Goal: Check status: Check status

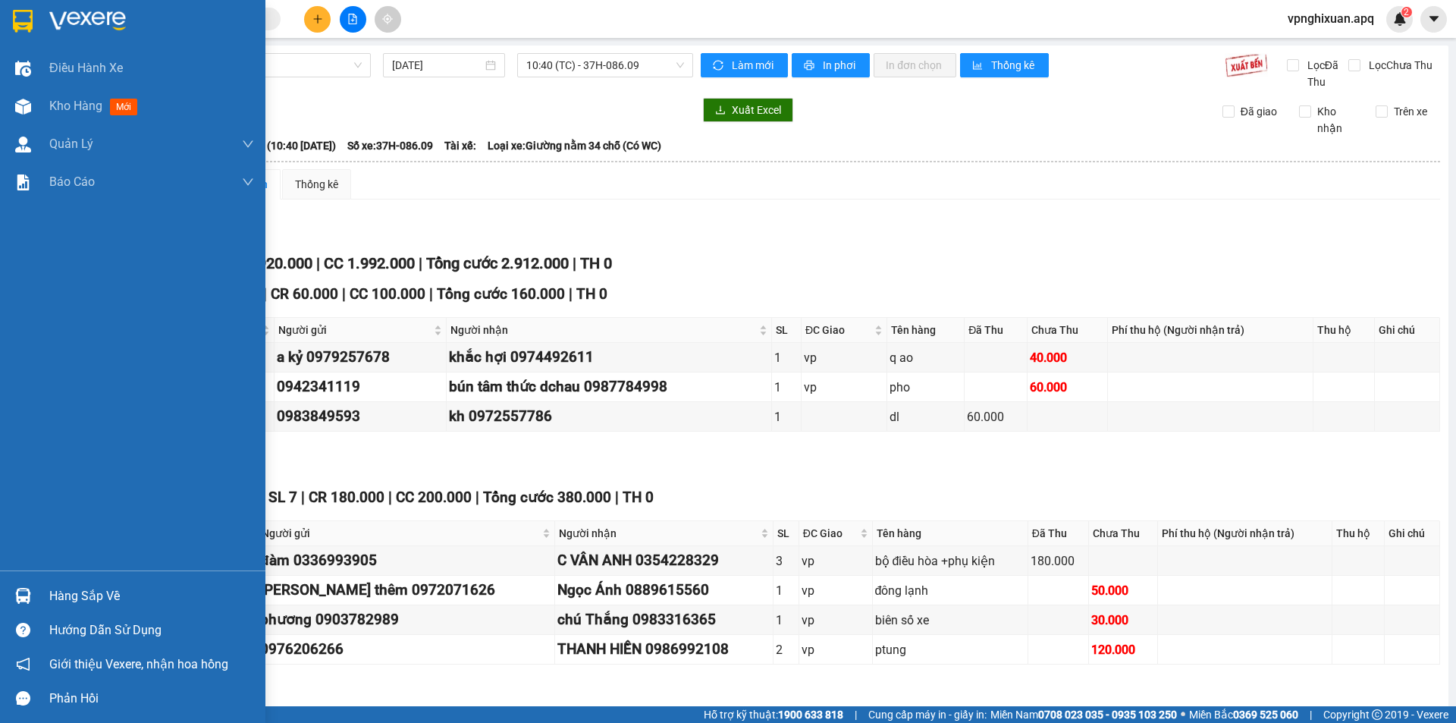
click at [83, 592] on div "Hàng sắp về" at bounding box center [151, 596] width 205 height 23
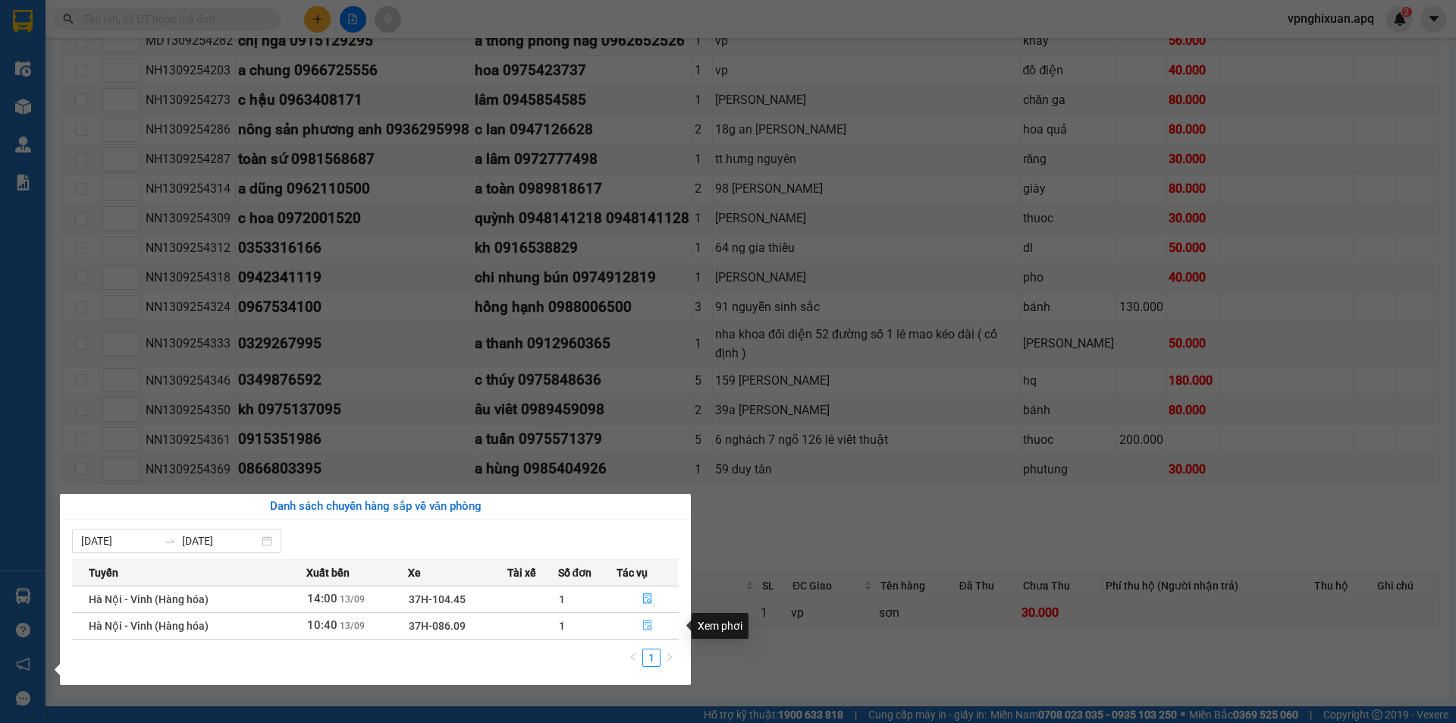
click at [648, 626] on icon "file-done" at bounding box center [647, 625] width 9 height 11
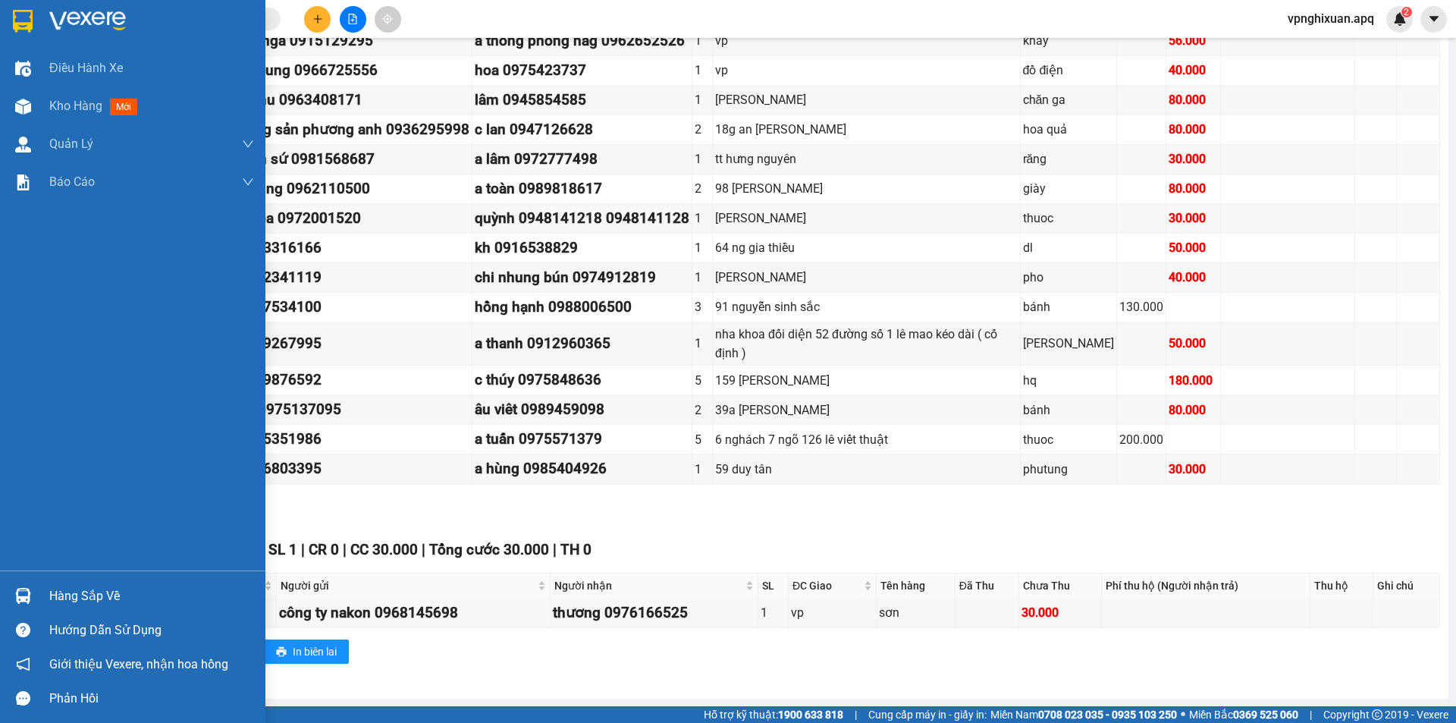
click at [42, 598] on div "Hàng sắp về" at bounding box center [132, 596] width 265 height 34
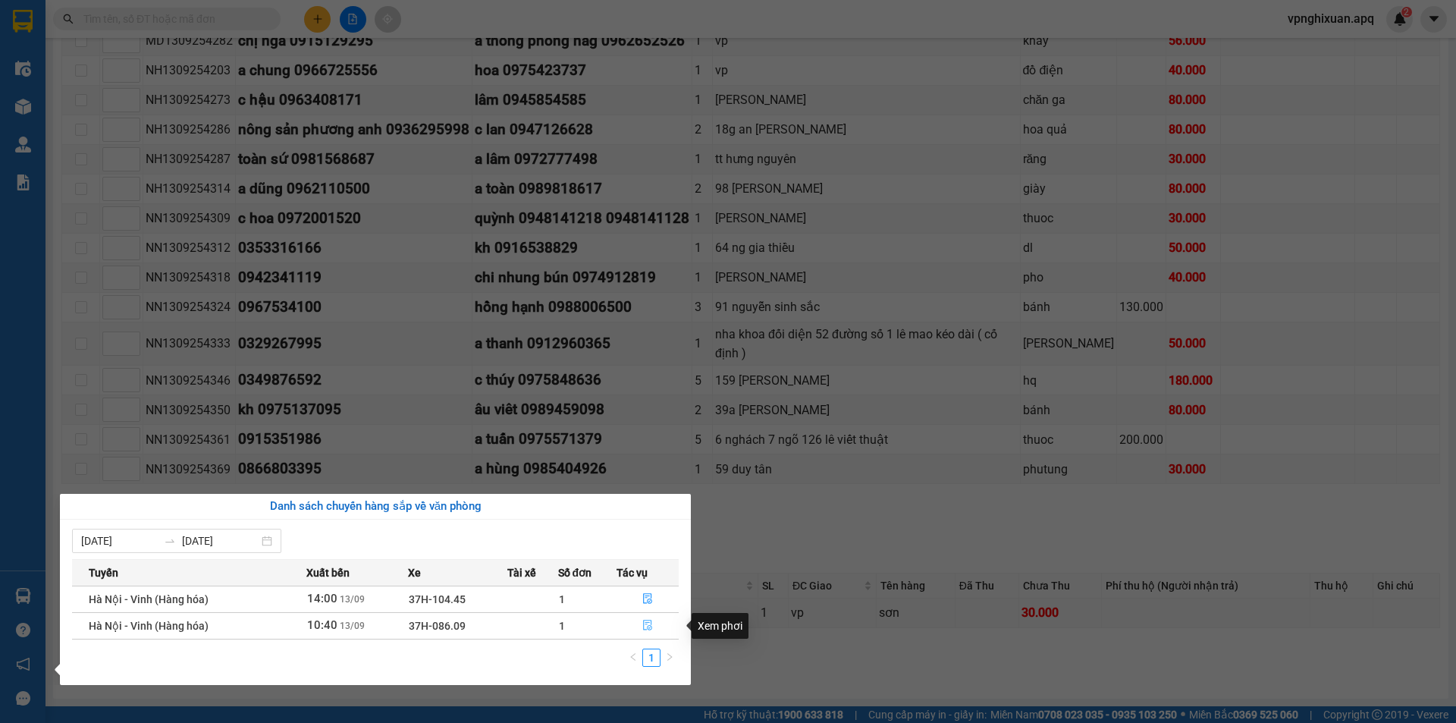
click at [644, 628] on icon "file-done" at bounding box center [647, 625] width 9 height 11
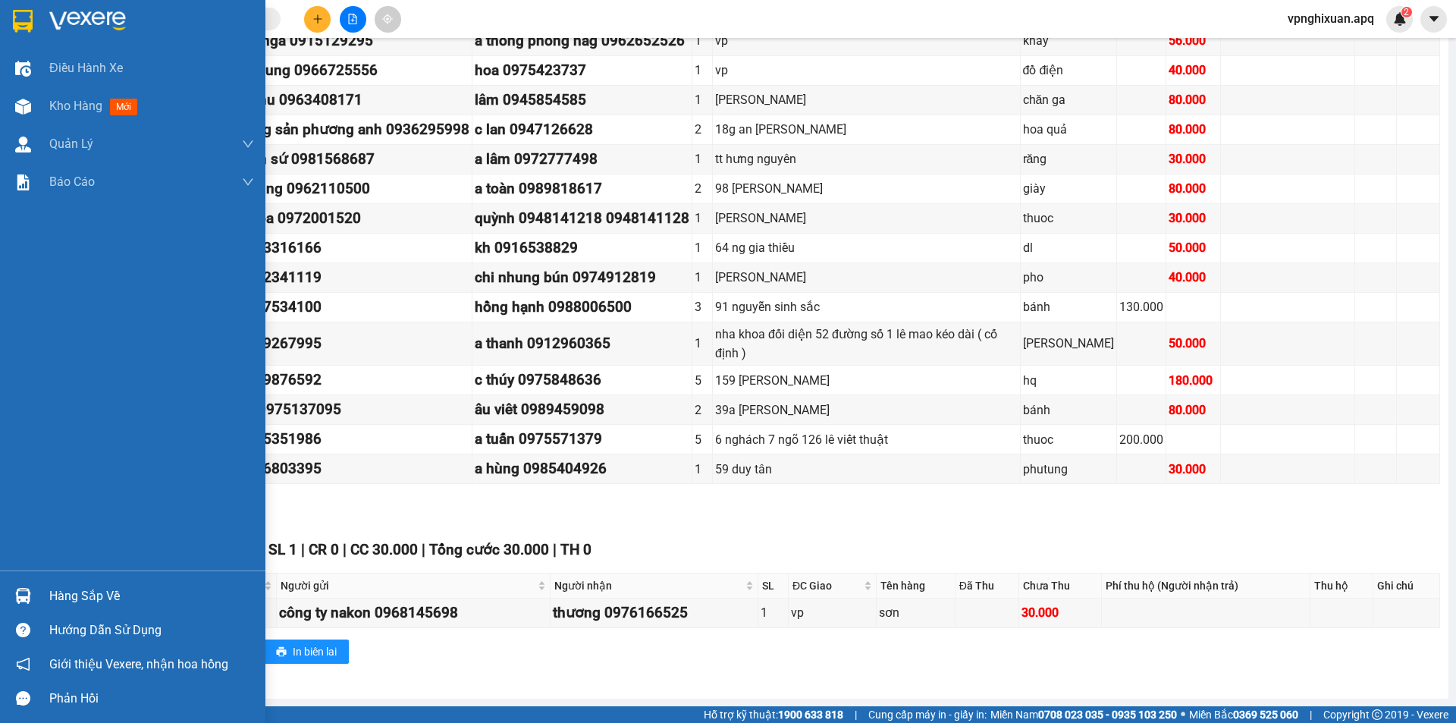
click at [66, 600] on div "Hàng sắp về" at bounding box center [151, 596] width 205 height 23
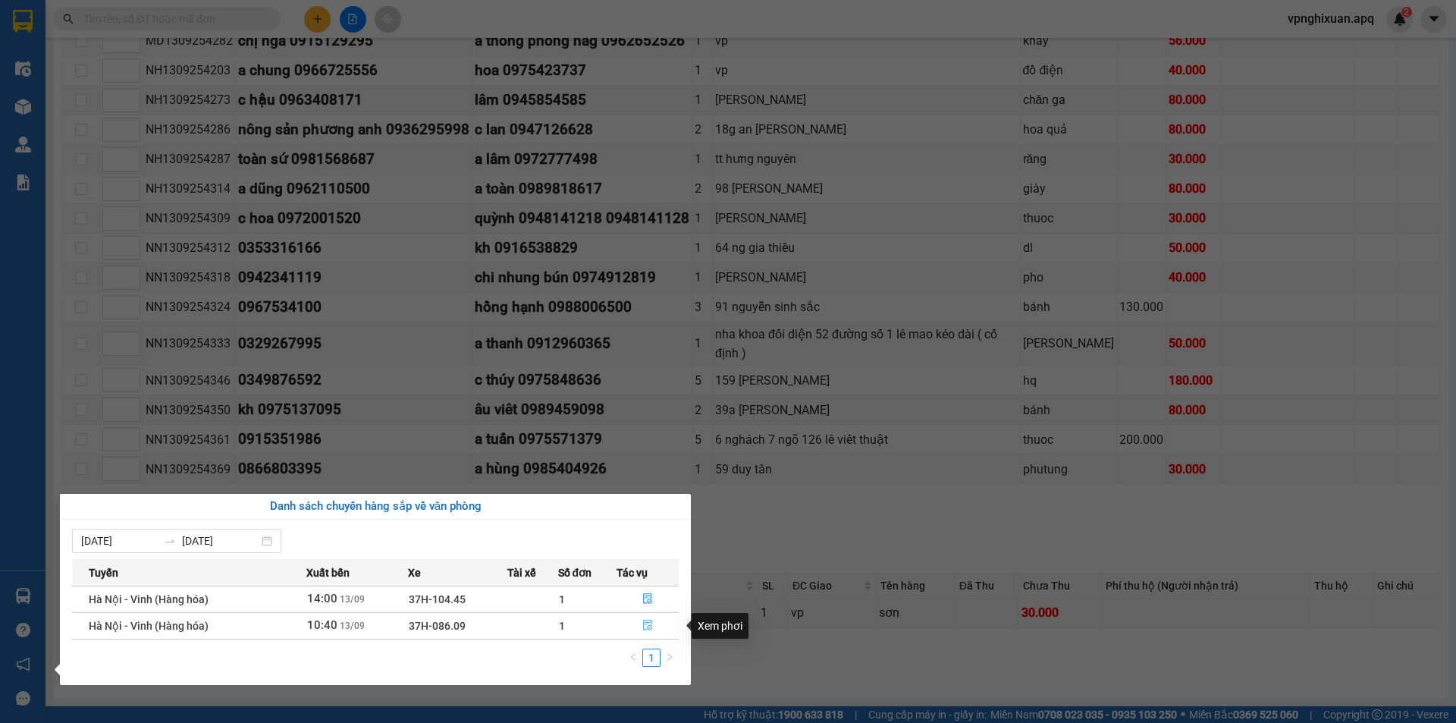
click at [645, 624] on icon "file-done" at bounding box center [647, 625] width 11 height 11
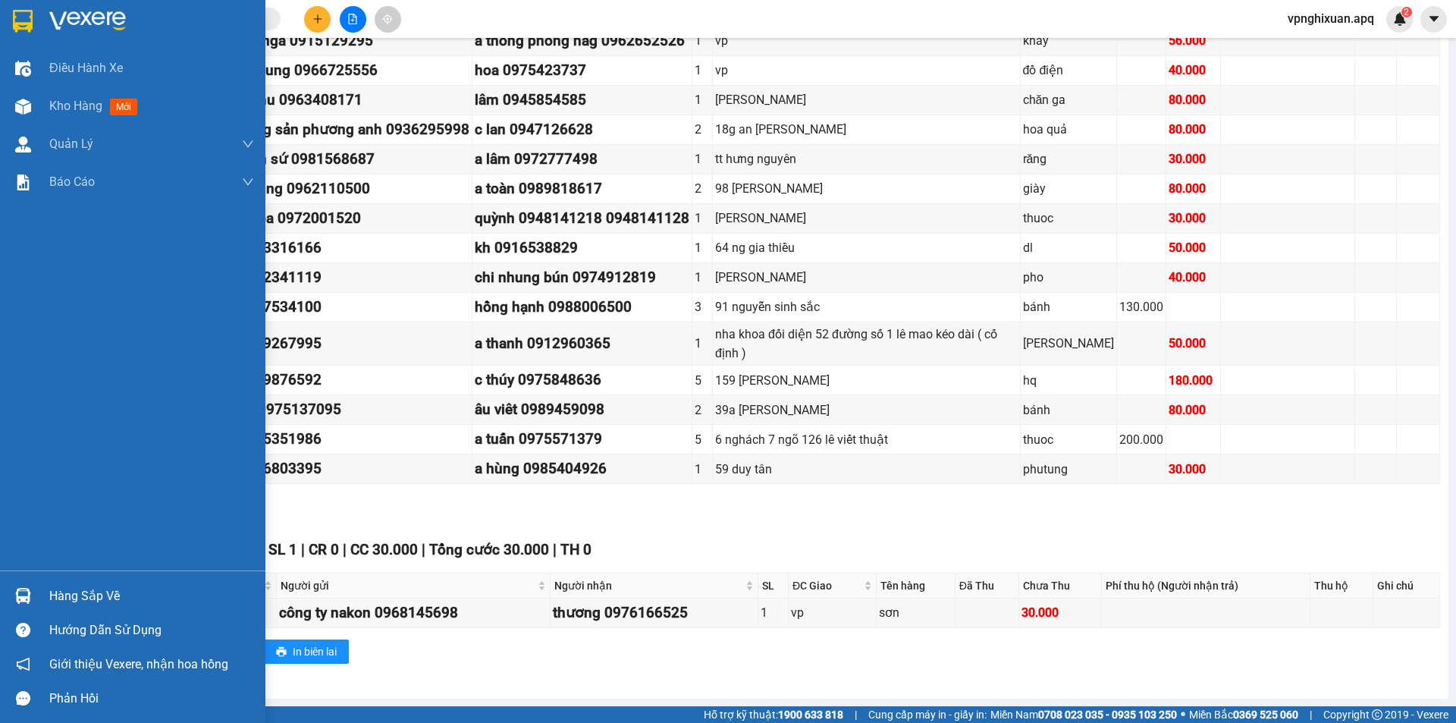
click at [32, 591] on div at bounding box center [23, 595] width 27 height 27
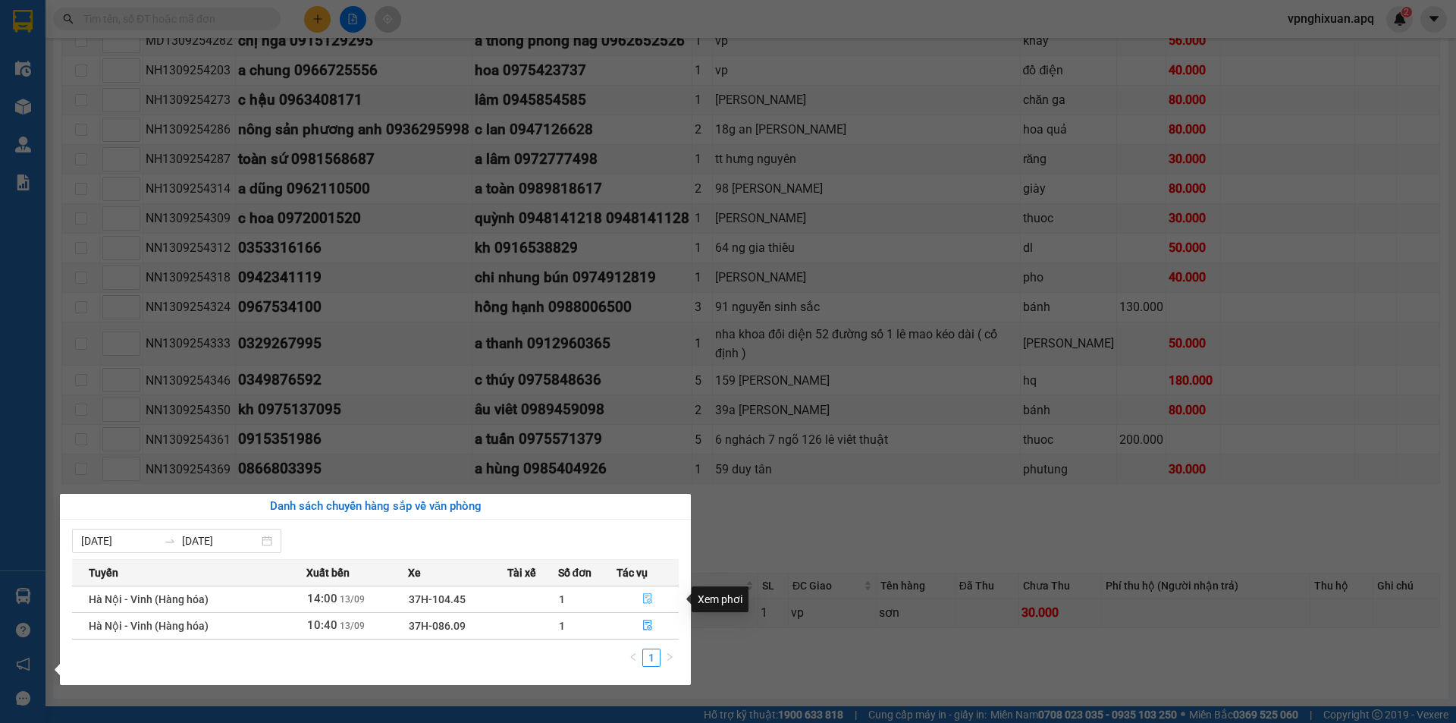
click at [645, 601] on icon "file-done" at bounding box center [647, 598] width 11 height 11
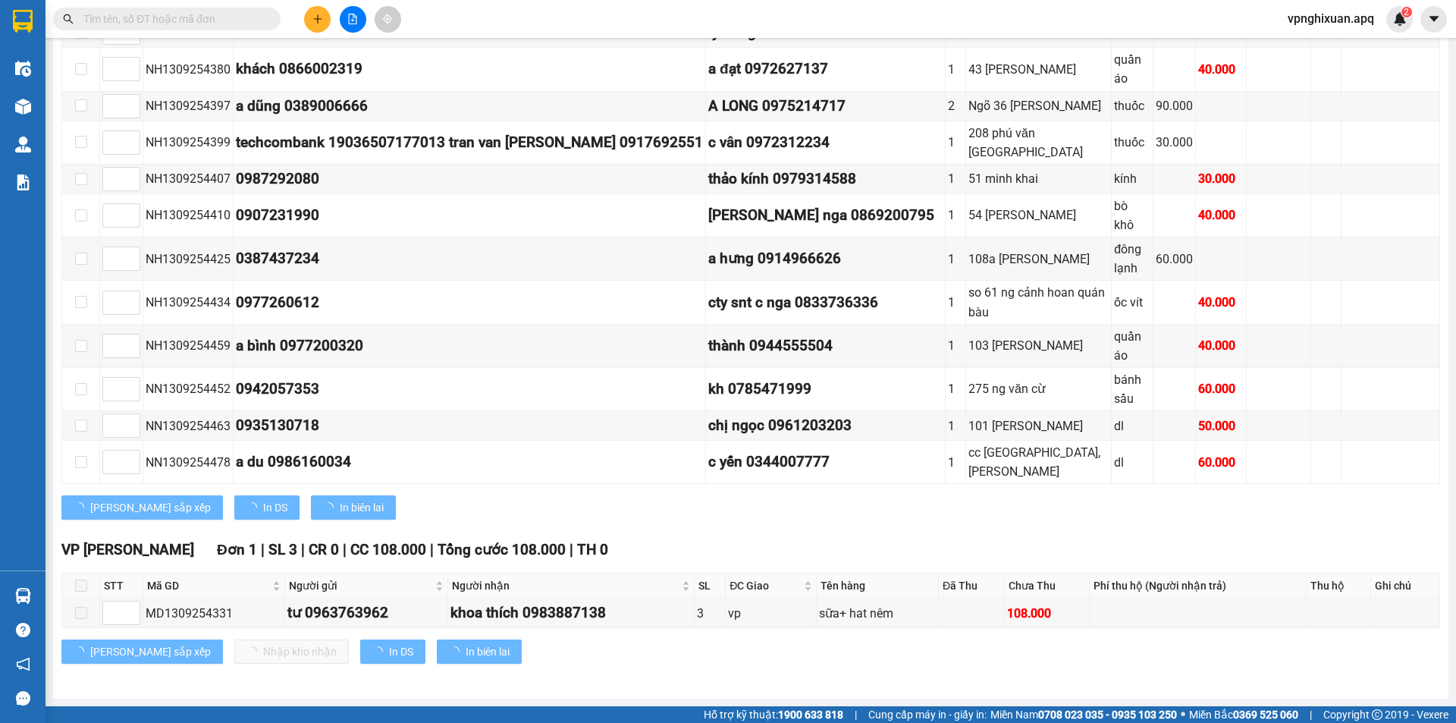
scroll to position [984, 0]
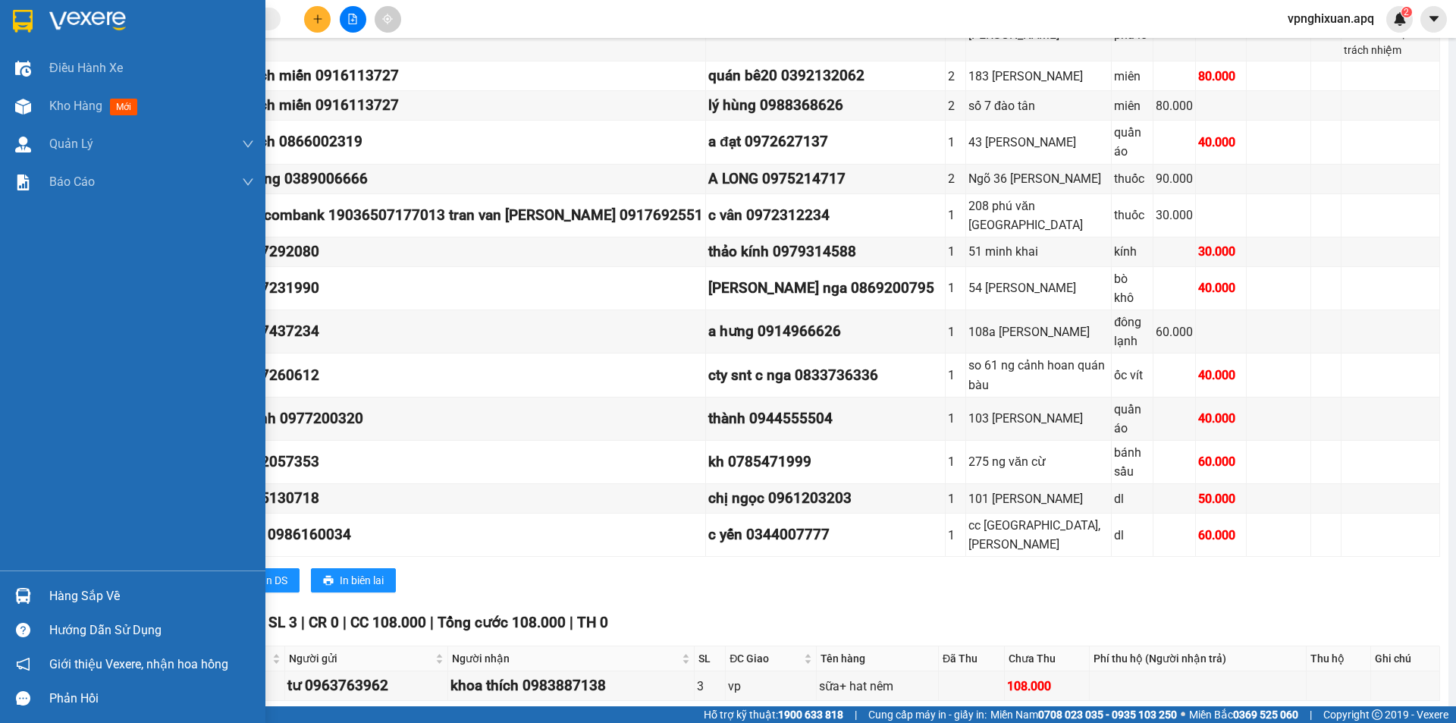
click at [27, 598] on img at bounding box center [23, 596] width 16 height 16
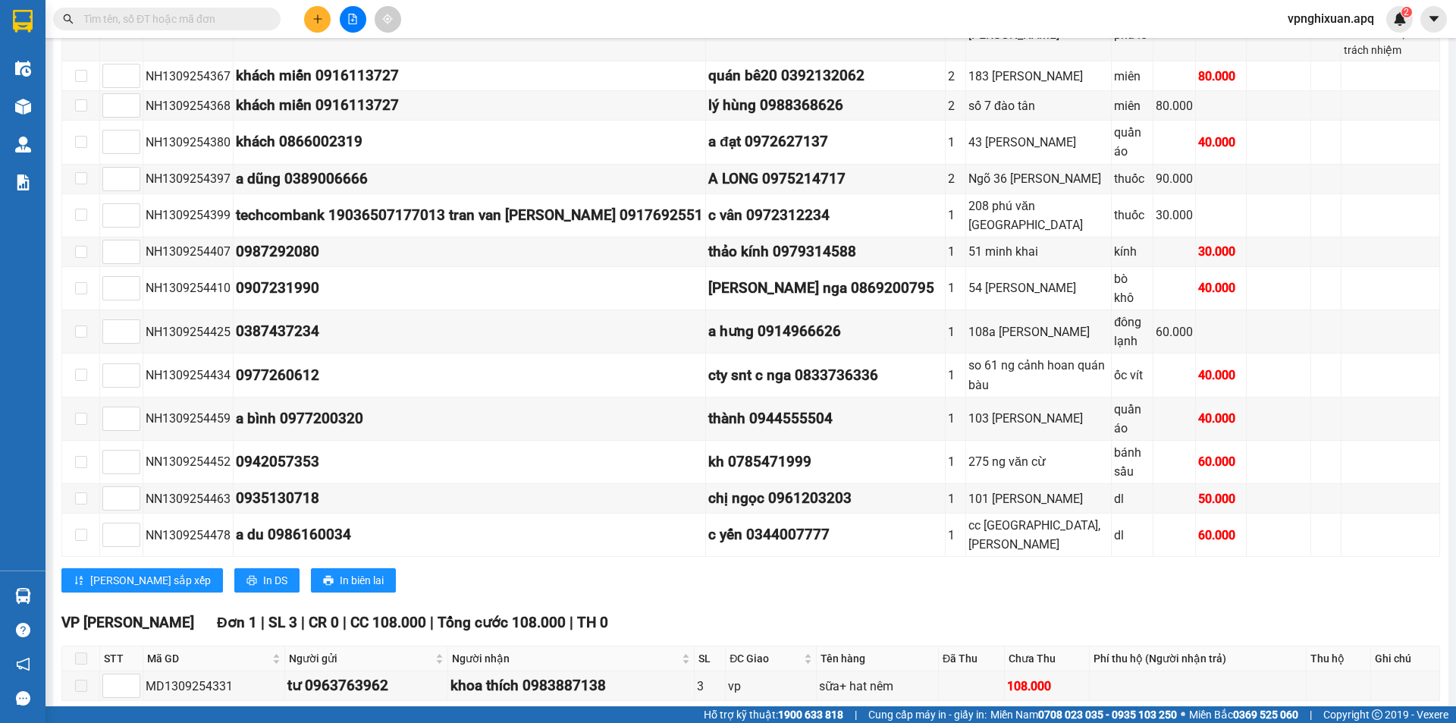
click at [745, 539] on section "Kết quả tìm kiếm ( 0 ) Bộ lọc No Data vpnghixuan.apq 2 Điều hành xe Kho hàng mớ…" at bounding box center [728, 361] width 1456 height 723
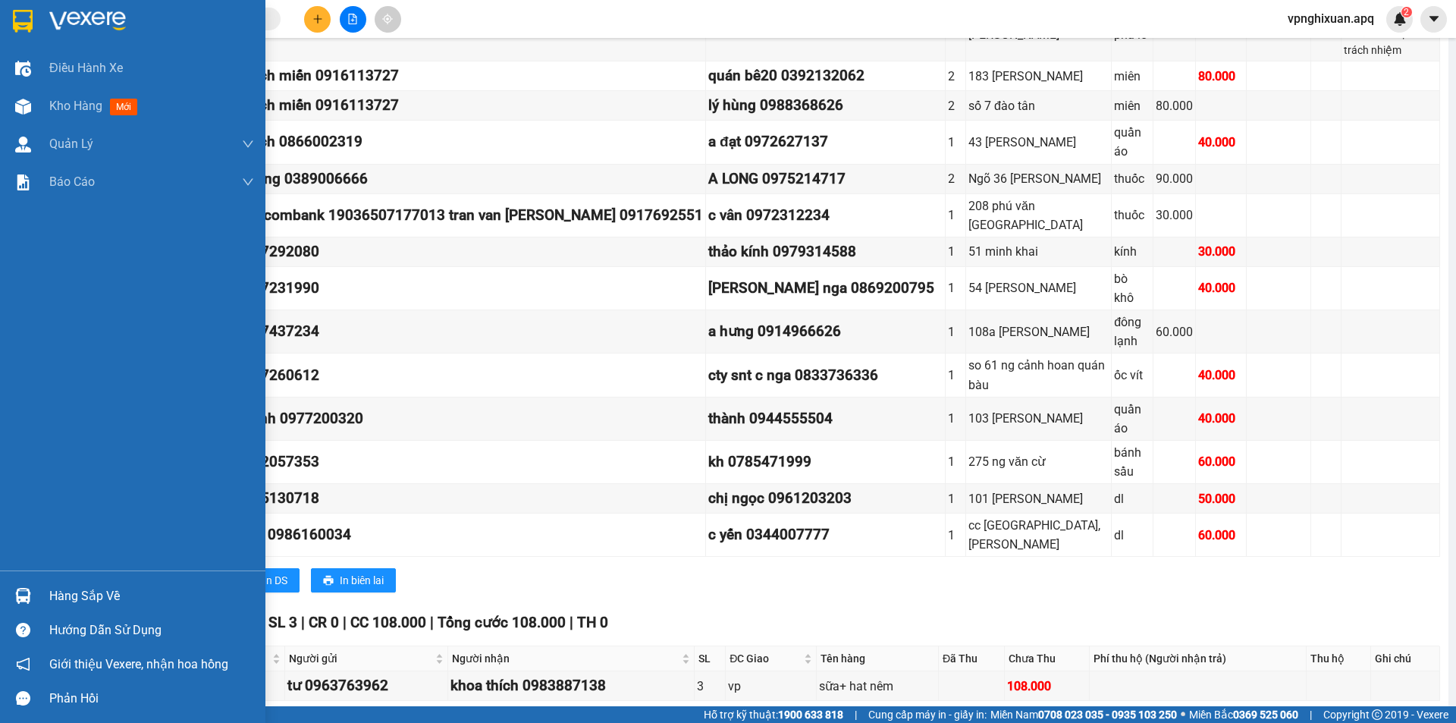
click at [110, 601] on div "Hàng sắp về" at bounding box center [151, 596] width 205 height 23
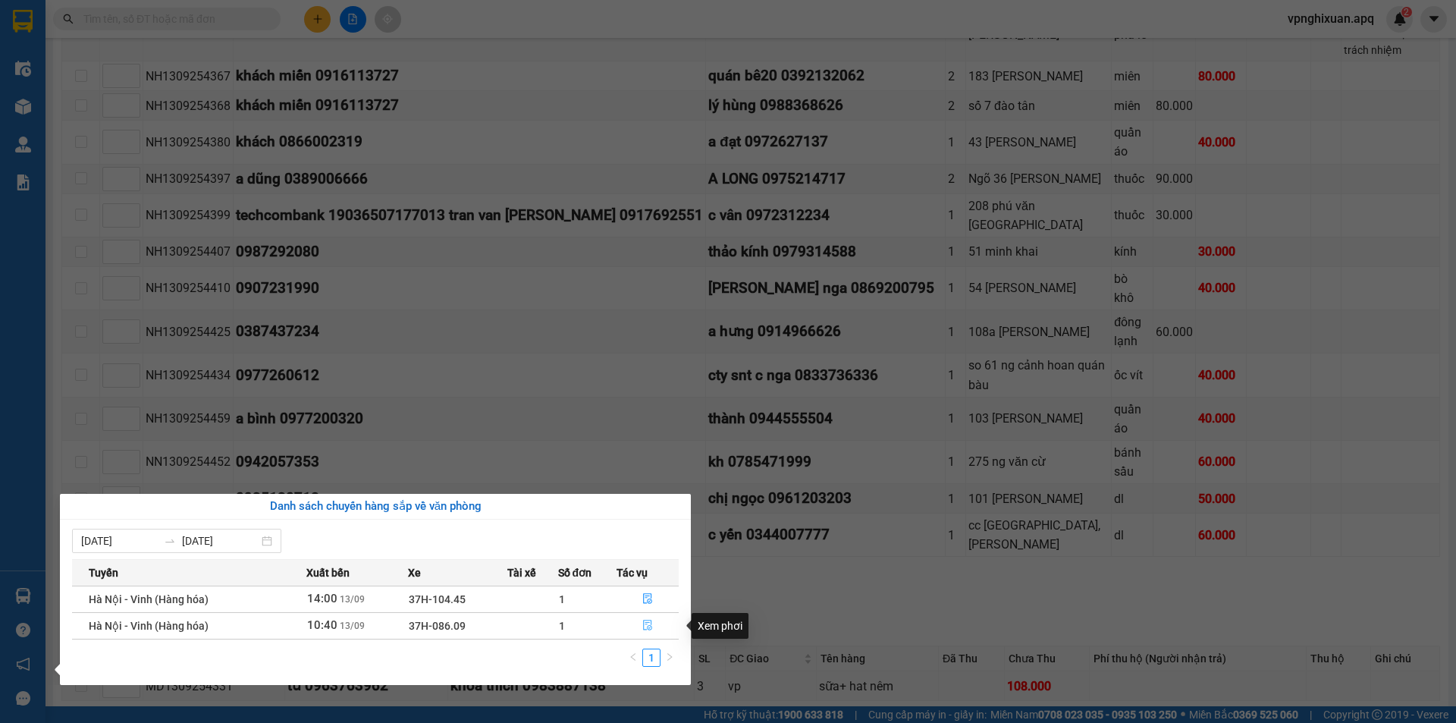
click at [648, 632] on span "file-done" at bounding box center [647, 626] width 11 height 12
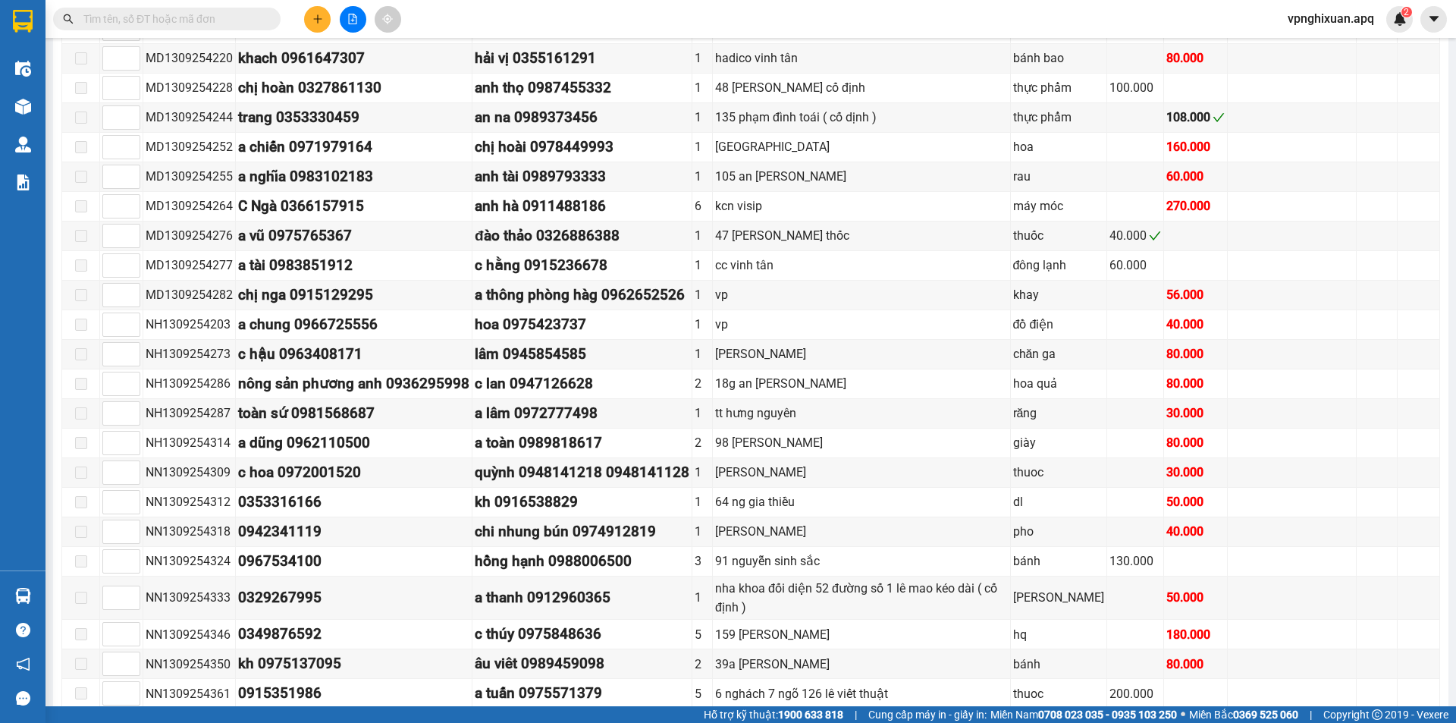
scroll to position [1266, 0]
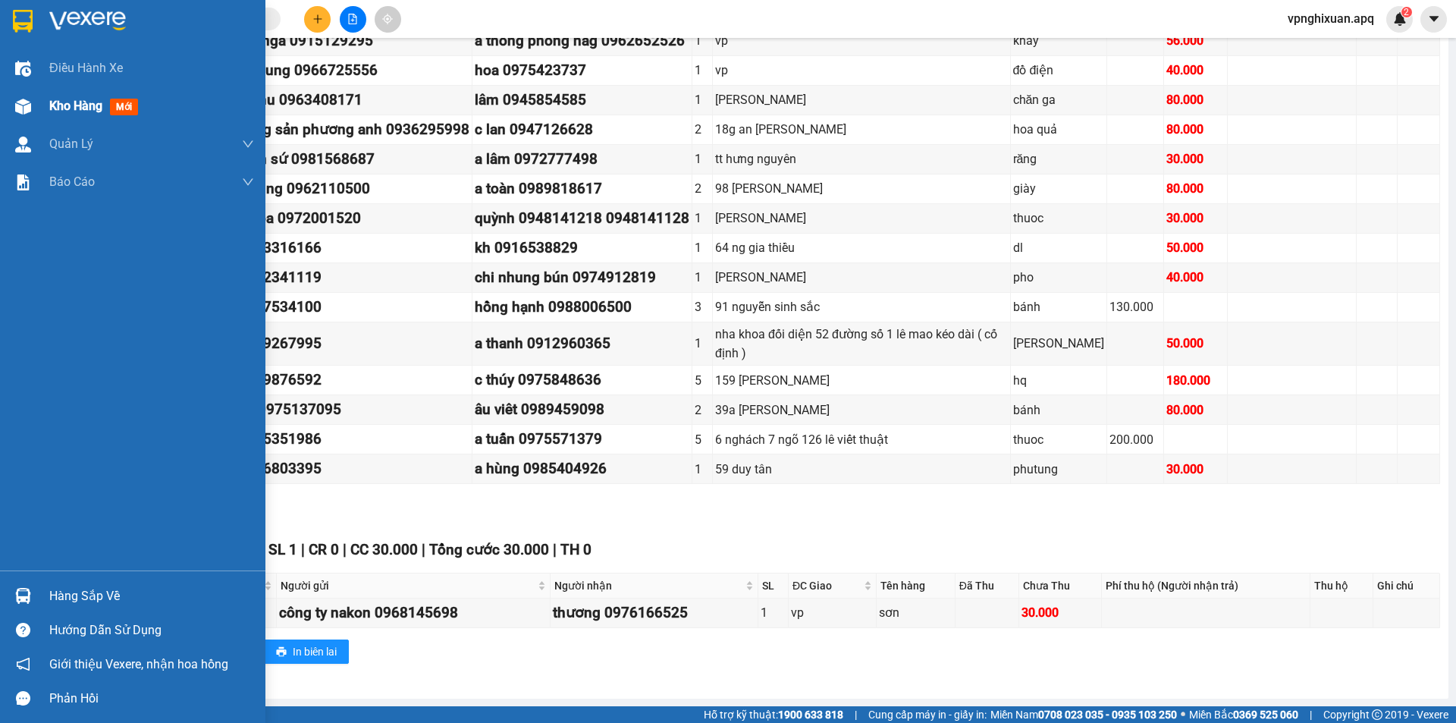
drag, startPoint x: 79, startPoint y: 105, endPoint x: 94, endPoint y: 106, distance: 15.2
click at [86, 105] on span "Kho hàng" at bounding box center [75, 106] width 53 height 14
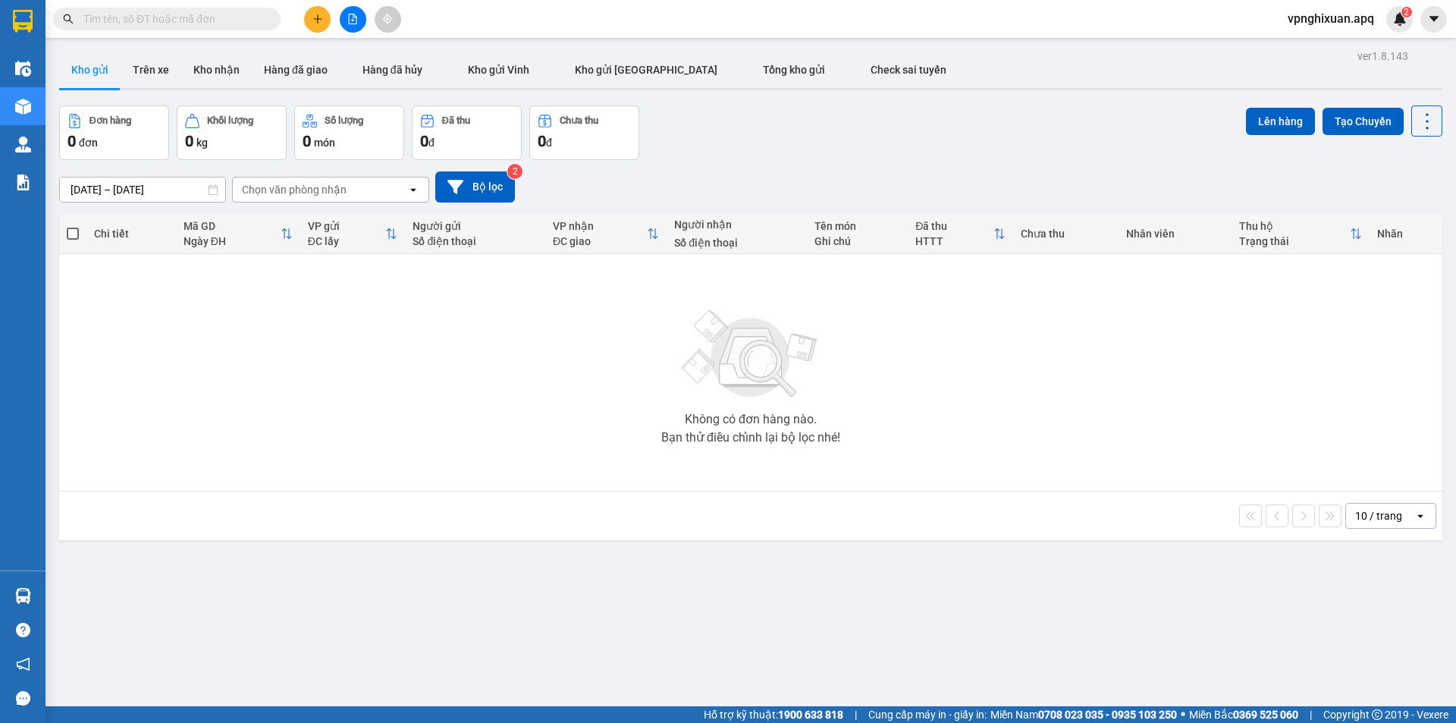
drag, startPoint x: 290, startPoint y: 65, endPoint x: 325, endPoint y: 92, distance: 43.8
click at [293, 65] on button "Hàng đã giao" at bounding box center [296, 70] width 88 height 36
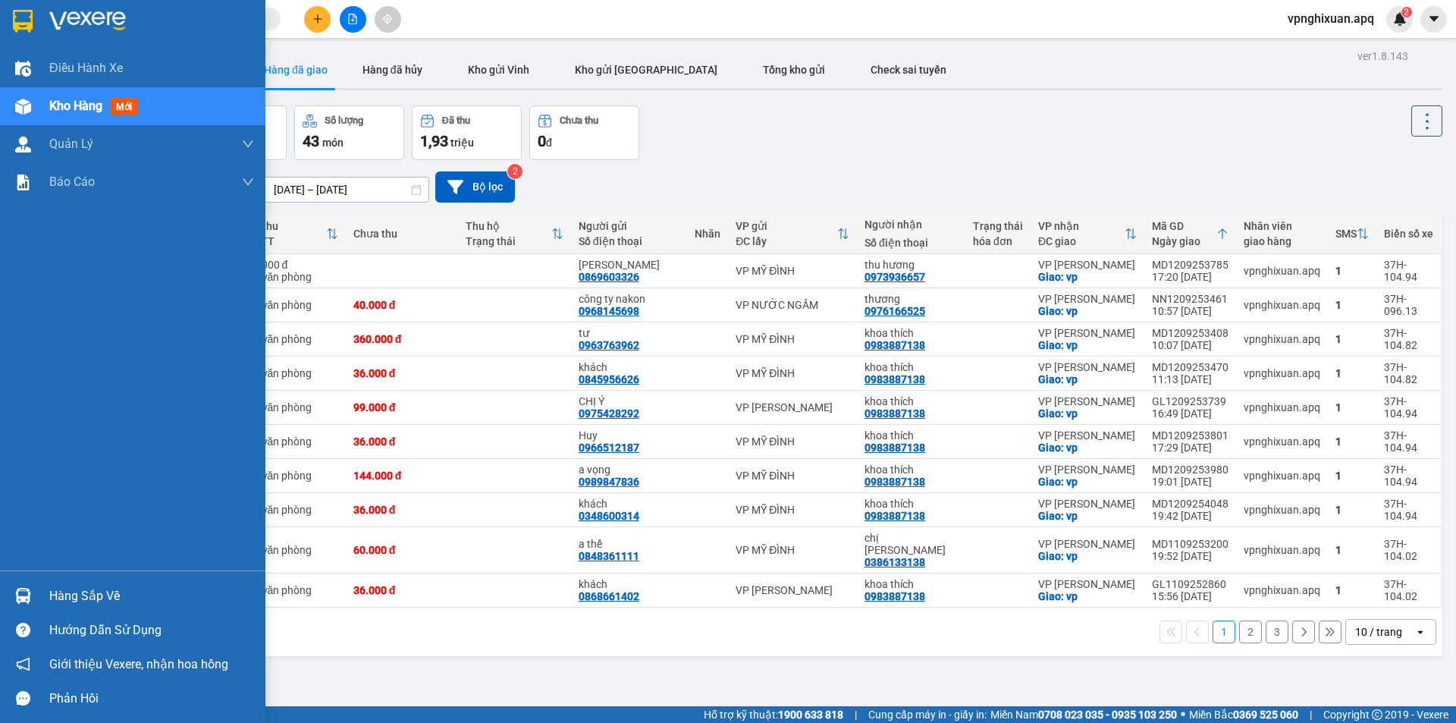
click at [111, 592] on div "Hàng sắp về" at bounding box center [151, 596] width 205 height 23
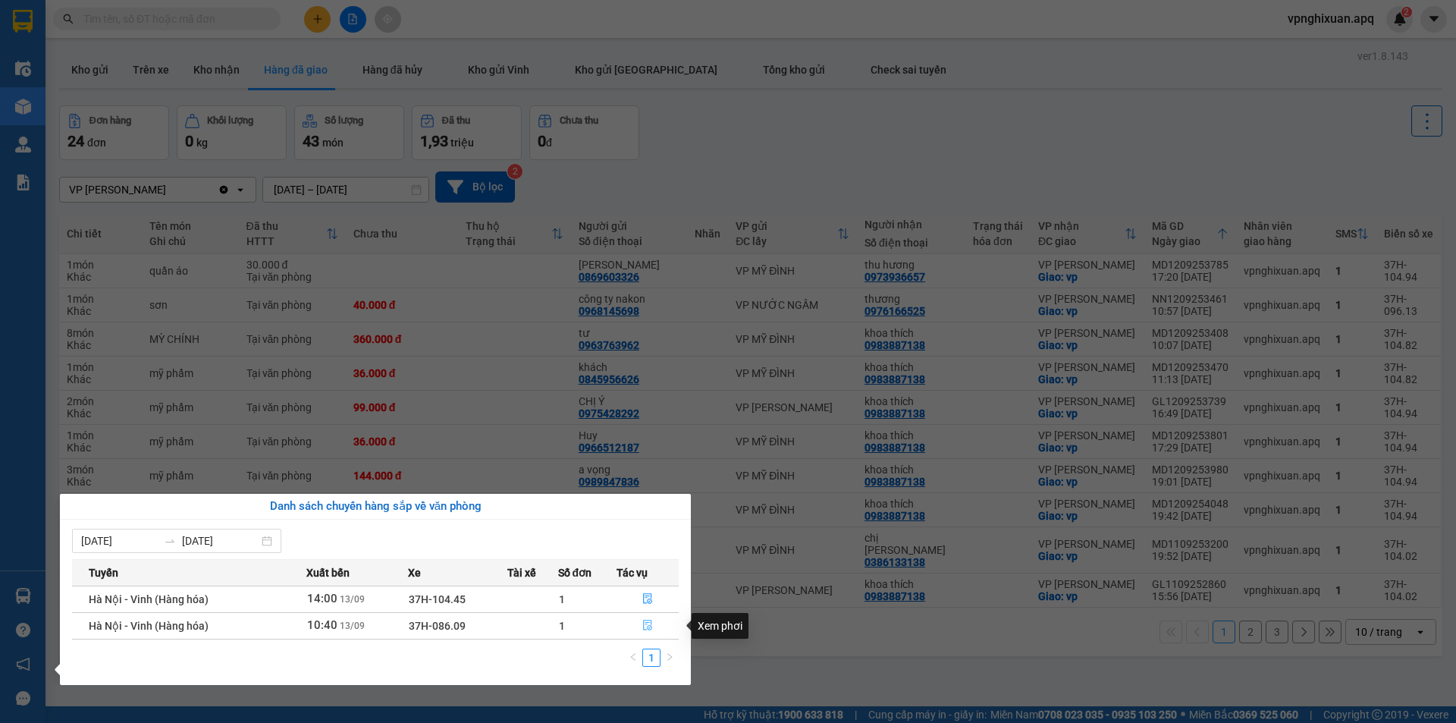
click at [652, 621] on icon "file-done" at bounding box center [647, 625] width 11 height 11
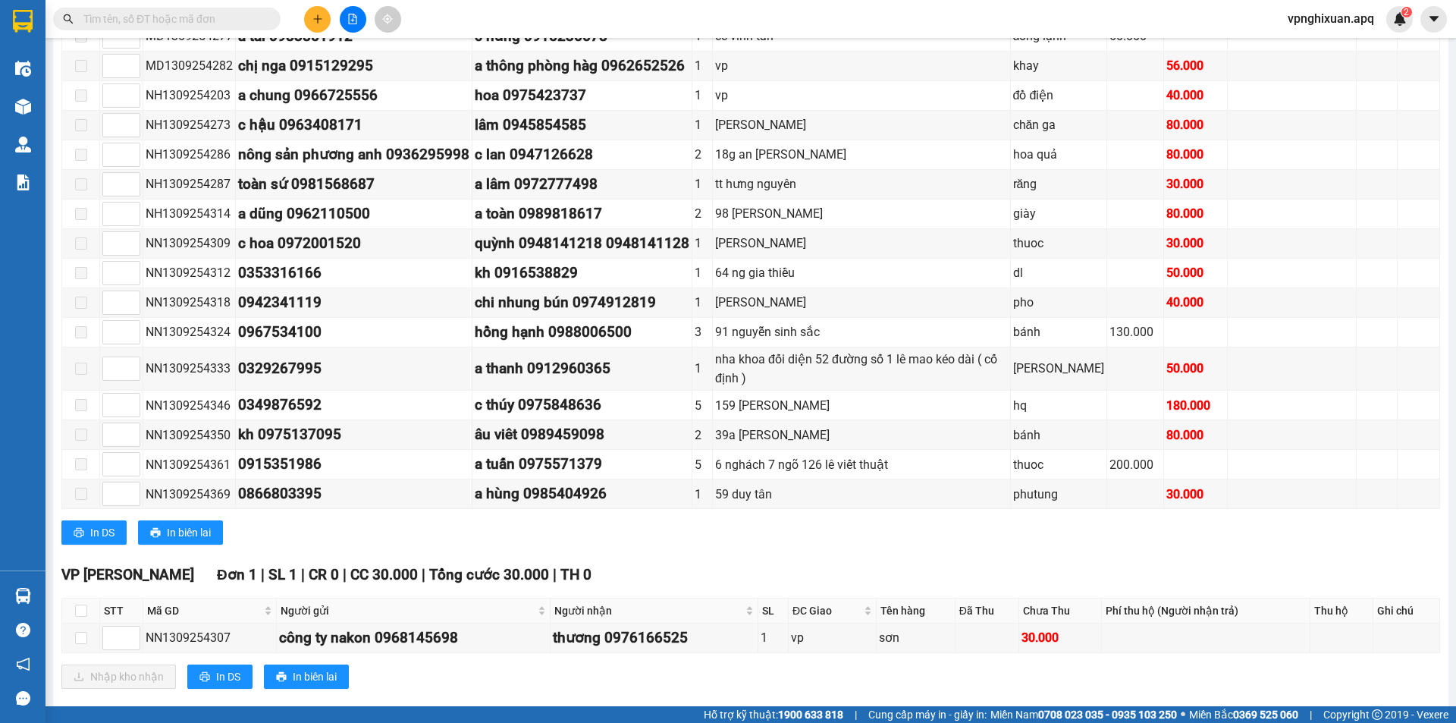
scroll to position [1266, 0]
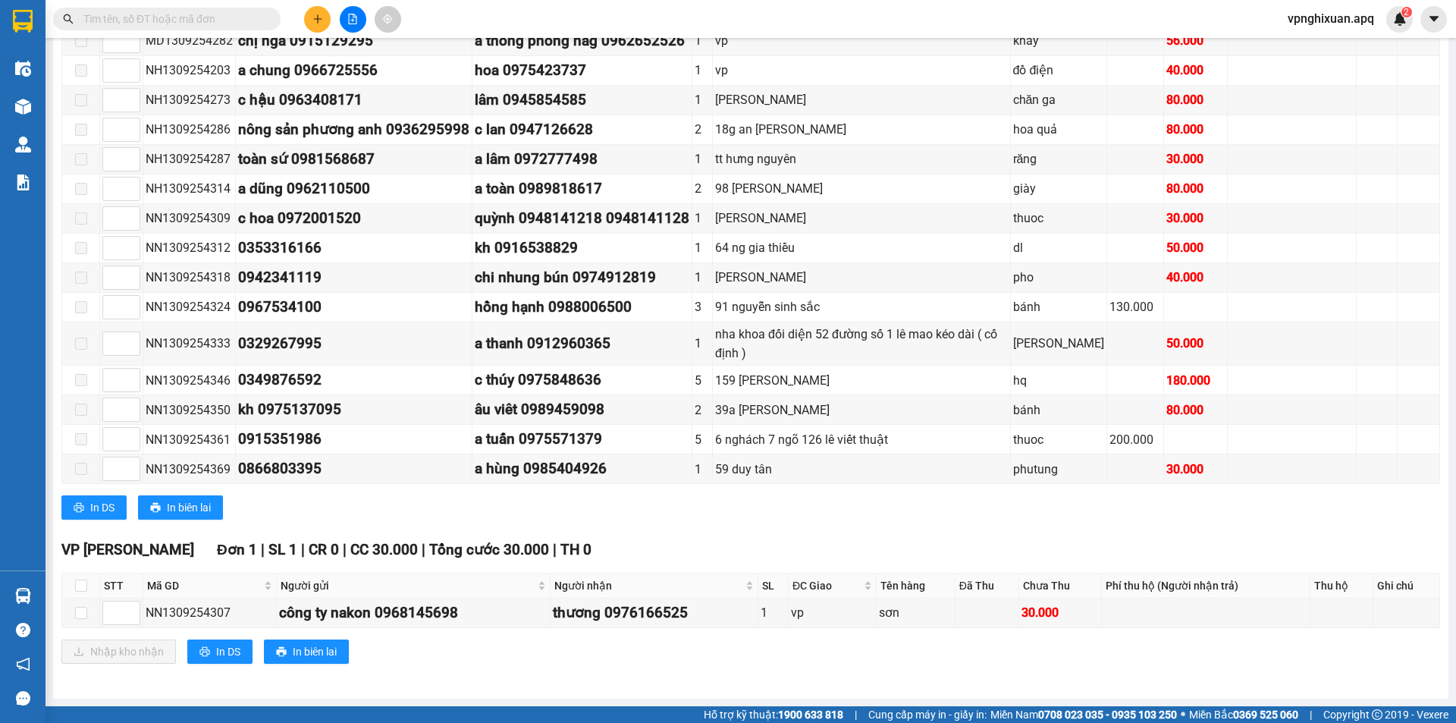
drag, startPoint x: 877, startPoint y: 603, endPoint x: 880, endPoint y: 595, distance: 8.6
